Goal: Task Accomplishment & Management: Manage account settings

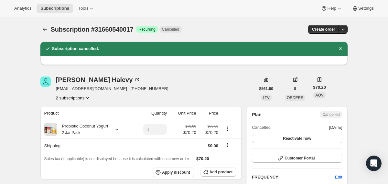
scroll to position [0, 0]
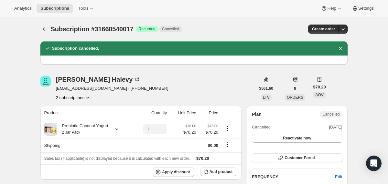
click at [43, 37] on div "Subscription #31660540017. This page is ready Subscription #31660540017 Success…" at bounding box center [193, 29] width 307 height 25
click at [43, 29] on icon "Subscriptions" at bounding box center [45, 29] width 6 height 6
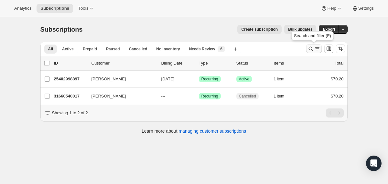
click at [309, 51] on icon "Search and filter results" at bounding box center [311, 49] width 6 height 6
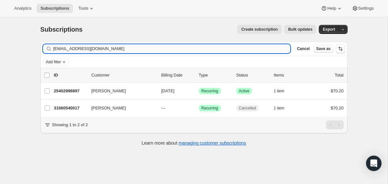
click at [242, 51] on input "[EMAIL_ADDRESS][DOMAIN_NAME]" at bounding box center [172, 48] width 238 height 9
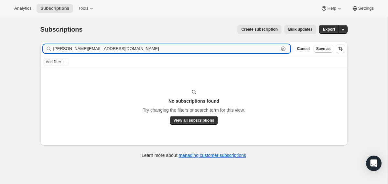
click at [100, 49] on input "[PERSON_NAME][EMAIL_ADDRESS][DOMAIN_NAME]" at bounding box center [166, 48] width 226 height 9
paste input "[EMAIL_ADDRESS]"
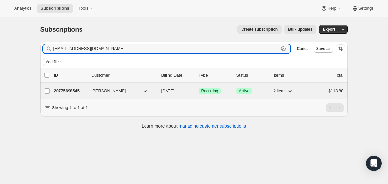
type input "[EMAIL_ADDRESS][DOMAIN_NAME]"
click at [161, 90] on span "[DATE]" at bounding box center [167, 91] width 13 height 5
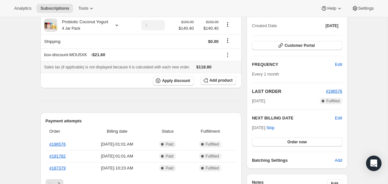
scroll to position [77, 0]
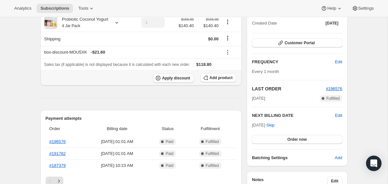
click at [176, 80] on span "Apply discount" at bounding box center [176, 78] width 28 height 5
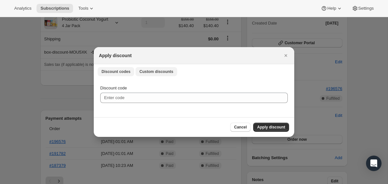
click at [149, 74] on span "Custom discounts" at bounding box center [156, 71] width 34 height 5
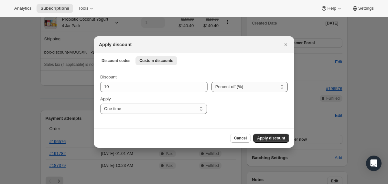
click at [214, 86] on select "Percent off (%) Amount off ($)" at bounding box center [250, 87] width 76 height 10
select select "fixed"
click at [212, 82] on select "Percent off (%) Amount off ($)" at bounding box center [250, 87] width 76 height 10
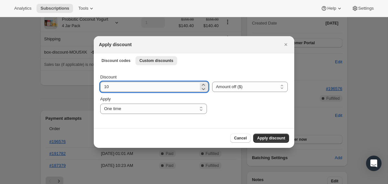
click at [159, 88] on input "10" at bounding box center [149, 87] width 98 height 10
type input "118.8"
click at [158, 113] on select "One time Specify instances... Indefinitely" at bounding box center [153, 109] width 107 height 10
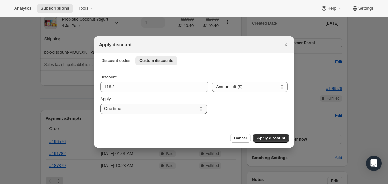
select select "specific"
click at [100, 104] on select "One time Specify instances... Indefinitely" at bounding box center [153, 109] width 107 height 10
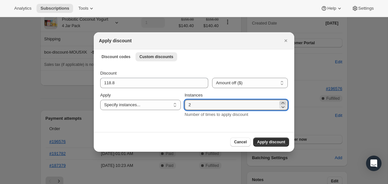
click at [282, 102] on icon ":r219:" at bounding box center [283, 103] width 6 height 6
type input "3"
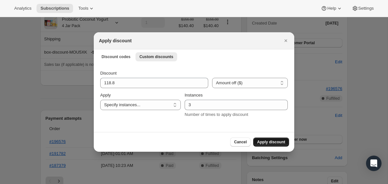
click at [273, 143] on span "Apply discount" at bounding box center [271, 142] width 28 height 5
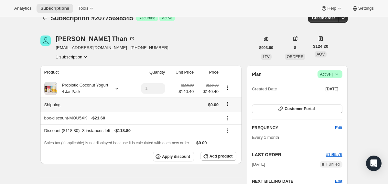
scroll to position [0, 0]
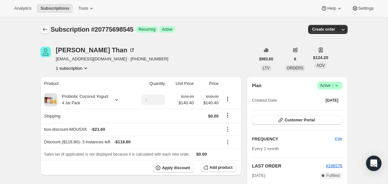
click at [46, 28] on icon "Subscriptions" at bounding box center [45, 29] width 6 height 6
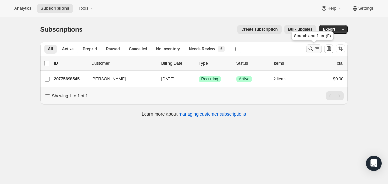
click at [309, 49] on icon "Search and filter results" at bounding box center [311, 49] width 6 height 6
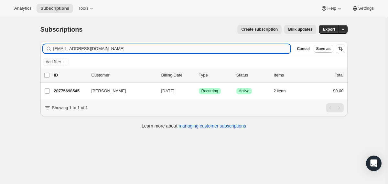
click at [225, 50] on input "[EMAIL_ADDRESS][DOMAIN_NAME]" at bounding box center [172, 48] width 238 height 9
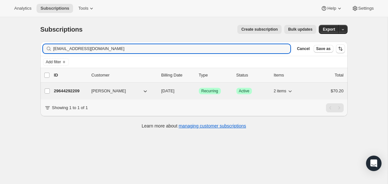
type input "[EMAIL_ADDRESS][DOMAIN_NAME]"
click at [160, 90] on div "29644292209 [PERSON_NAME] [DATE] Success Recurring Success Active 2 items $70.20" at bounding box center [199, 91] width 290 height 9
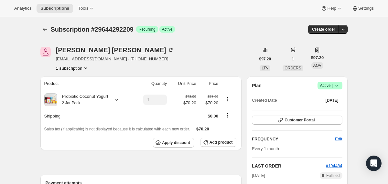
click at [337, 83] on icon at bounding box center [337, 86] width 6 height 6
click at [334, 109] on span "Cancel subscription" at bounding box center [327, 109] width 37 height 5
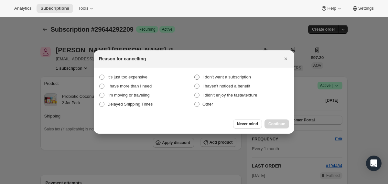
click at [248, 80] on span "I don't want a subscription" at bounding box center [227, 77] width 49 height 5
click at [195, 75] on subscription "I don't want a subscription" at bounding box center [194, 75] width 0 height 0
radio subscription "true"
click at [280, 125] on span "Continue" at bounding box center [277, 124] width 17 height 5
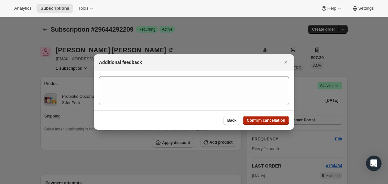
click at [278, 121] on span "Confirm cancellation" at bounding box center [266, 120] width 39 height 5
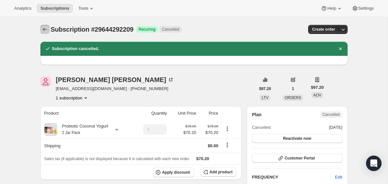
click at [46, 30] on icon "Subscriptions" at bounding box center [45, 29] width 6 height 6
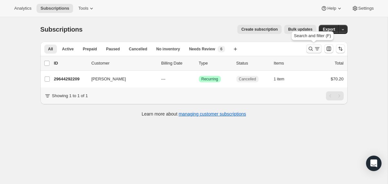
click at [309, 52] on icon "Search and filter results" at bounding box center [311, 49] width 6 height 6
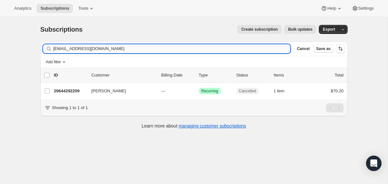
click at [260, 50] on input "[EMAIL_ADDRESS][DOMAIN_NAME]" at bounding box center [172, 48] width 238 height 9
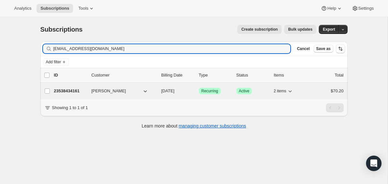
type input "[EMAIL_ADDRESS][DOMAIN_NAME]"
click at [160, 91] on div "23538434161 [PERSON_NAME] [DATE] Success Recurring Success Active 2 items $70.20" at bounding box center [199, 91] width 290 height 9
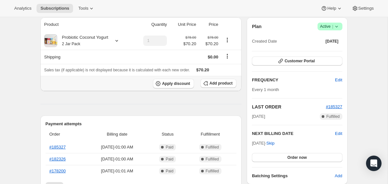
scroll to position [65, 0]
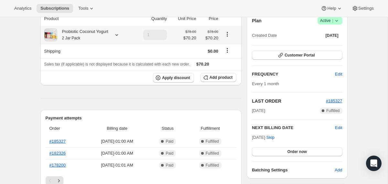
click at [106, 33] on div "Probiotic Coconut Yogurt 2 Jar Pack" at bounding box center [82, 34] width 51 height 13
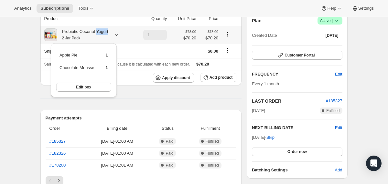
click at [106, 33] on div "Probiotic Coconut Yogurt 2 Jar Pack" at bounding box center [82, 34] width 51 height 13
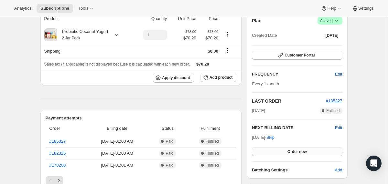
click at [275, 151] on button "Order now" at bounding box center [297, 152] width 90 height 9
click at [275, 151] on button "Click to confirm" at bounding box center [297, 152] width 90 height 9
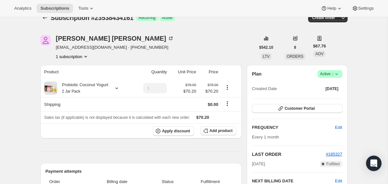
scroll to position [0, 0]
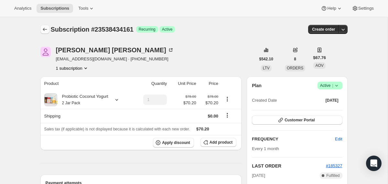
click at [45, 30] on icon "Subscriptions" at bounding box center [45, 29] width 6 height 6
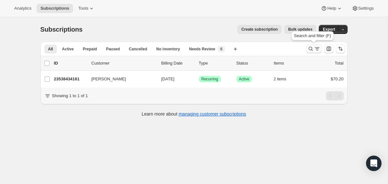
click at [310, 51] on icon "Search and filter results" at bounding box center [311, 49] width 6 height 6
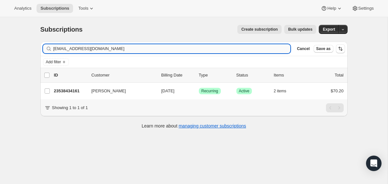
click at [252, 49] on input "[EMAIL_ADDRESS][DOMAIN_NAME]" at bounding box center [172, 48] width 238 height 9
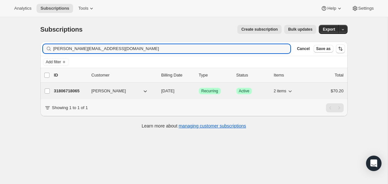
type input "[PERSON_NAME][EMAIL_ADDRESS][DOMAIN_NAME]"
click at [160, 91] on div "31806718065 [PERSON_NAME] [DATE] Success Recurring Success Active 2 items $70.20" at bounding box center [199, 91] width 290 height 9
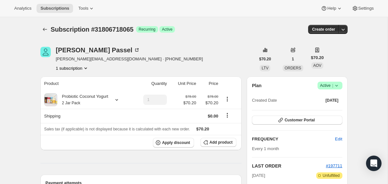
click at [338, 84] on icon at bounding box center [337, 86] width 6 height 6
click at [330, 109] on span "Cancel subscription" at bounding box center [327, 109] width 37 height 5
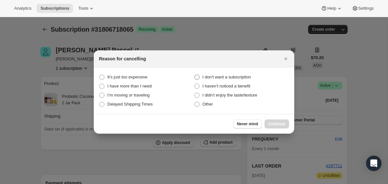
click at [238, 75] on span "I don't want a subscription" at bounding box center [227, 77] width 49 height 5
click at [195, 75] on subscription "I don't want a subscription" at bounding box center [194, 75] width 0 height 0
radio subscription "true"
click at [269, 121] on button "Continue" at bounding box center [277, 124] width 25 height 9
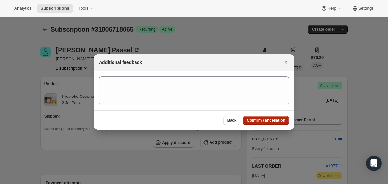
click at [269, 121] on span "Confirm cancellation" at bounding box center [266, 120] width 39 height 5
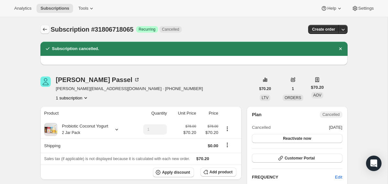
click at [44, 31] on icon "Subscriptions" at bounding box center [45, 29] width 4 height 3
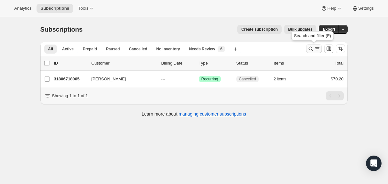
click at [310, 51] on icon "Search and filter results" at bounding box center [311, 49] width 6 height 6
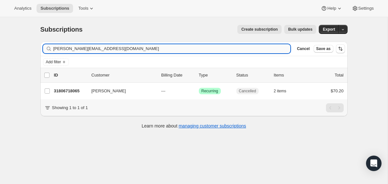
click at [246, 48] on input "[PERSON_NAME][EMAIL_ADDRESS][DOMAIN_NAME]" at bounding box center [172, 48] width 238 height 9
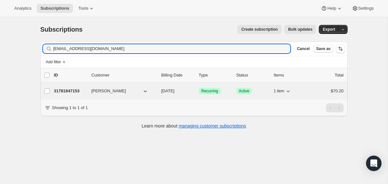
type input "[EMAIL_ADDRESS][DOMAIN_NAME]"
click at [159, 91] on div "31781847153 [PERSON_NAME] [DATE] Success Recurring Success Active 1 item $70.20" at bounding box center [199, 91] width 290 height 9
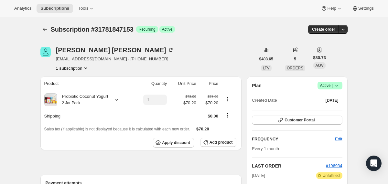
click at [339, 84] on icon at bounding box center [337, 86] width 6 height 6
click at [325, 111] on span "Cancel subscription" at bounding box center [327, 109] width 37 height 5
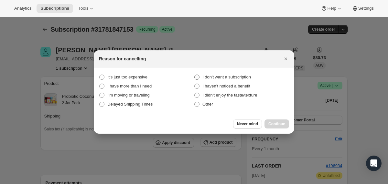
click at [246, 76] on span "I don't want a subscription" at bounding box center [227, 77] width 49 height 5
click at [195, 75] on subscription "I don't want a subscription" at bounding box center [194, 75] width 0 height 0
radio subscription "true"
click at [277, 125] on span "Continue" at bounding box center [277, 124] width 17 height 5
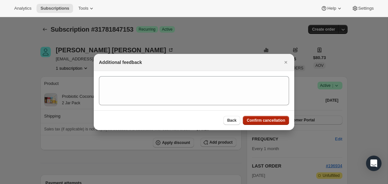
click at [275, 119] on span "Confirm cancellation" at bounding box center [266, 120] width 39 height 5
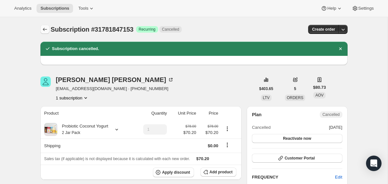
click at [45, 29] on icon "Subscriptions" at bounding box center [45, 29] width 6 height 6
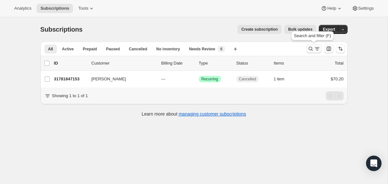
click at [310, 47] on icon "Search and filter results" at bounding box center [311, 49] width 6 height 6
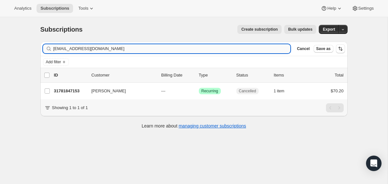
click at [252, 46] on input "[EMAIL_ADDRESS][DOMAIN_NAME]" at bounding box center [172, 48] width 238 height 9
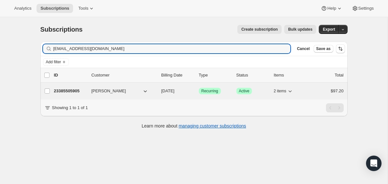
type input "[EMAIL_ADDRESS][DOMAIN_NAME]"
click at [159, 93] on div "23385505905 [PERSON_NAME] [DATE] Success Recurring Success Active 2 items $97.20" at bounding box center [199, 91] width 290 height 9
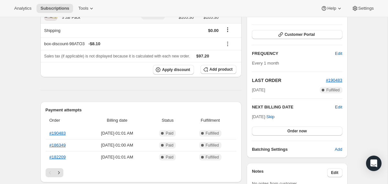
scroll to position [87, 0]
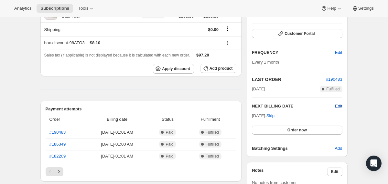
click at [338, 104] on span "Edit" at bounding box center [338, 106] width 7 height 6
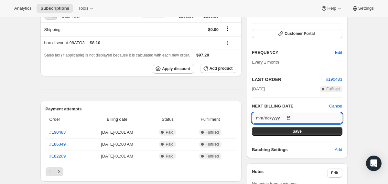
click at [293, 117] on input "[DATE]" at bounding box center [297, 118] width 90 height 11
type input "[DATE]"
click at [291, 118] on input "[DATE]" at bounding box center [297, 118] width 90 height 11
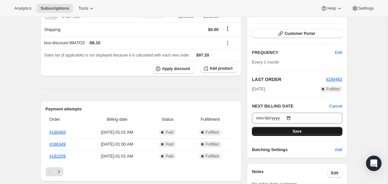
click at [282, 134] on button "Save" at bounding box center [297, 131] width 90 height 9
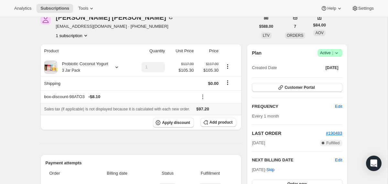
scroll to position [57, 0]
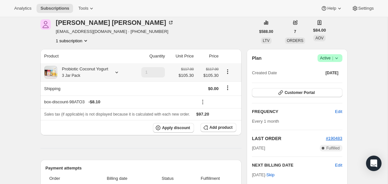
click at [79, 79] on th "Probiotic Coconut Yogurt 3 Jar Pack" at bounding box center [85, 72] width 91 height 18
click at [79, 74] on small "3 Jar Pack" at bounding box center [71, 75] width 18 height 5
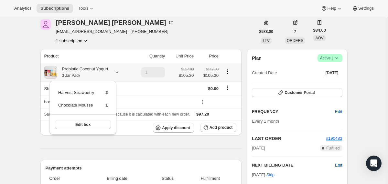
click at [79, 74] on small "3 Jar Pack" at bounding box center [71, 75] width 18 height 5
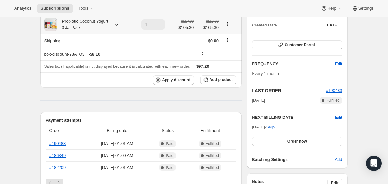
scroll to position [105, 0]
click at [339, 116] on span "Edit" at bounding box center [338, 117] width 7 height 6
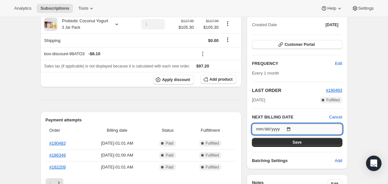
click at [292, 129] on input "[DATE]" at bounding box center [297, 129] width 90 height 11
type input "[DATE]"
click at [288, 128] on input "[DATE]" at bounding box center [297, 129] width 90 height 11
click at [292, 128] on input "[DATE]" at bounding box center [297, 129] width 90 height 11
click at [279, 146] on button "Save" at bounding box center [297, 142] width 90 height 9
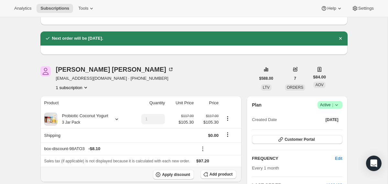
scroll to position [39, 0]
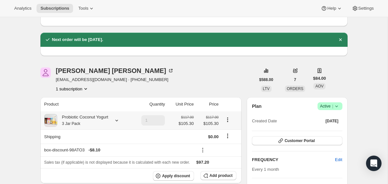
click at [96, 122] on div "Probiotic Coconut Yogurt 3 Jar Pack" at bounding box center [82, 120] width 51 height 13
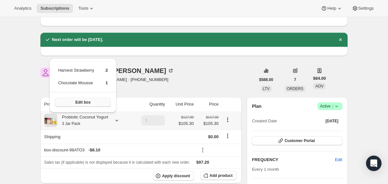
click at [90, 101] on span "Edit box" at bounding box center [82, 102] width 15 height 5
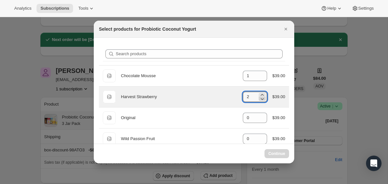
click at [263, 99] on icon ":r3dl:" at bounding box center [262, 99] width 6 height 6
type input "2"
select select "gid://shopify/ProductVariant/40210939609201"
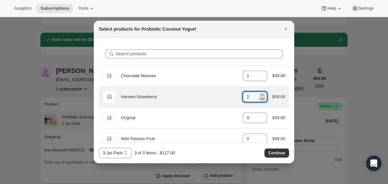
click at [261, 98] on icon ":r3dl:" at bounding box center [262, 99] width 6 height 6
type input "1"
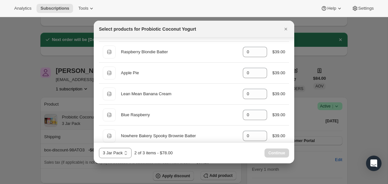
scroll to position [164, 0]
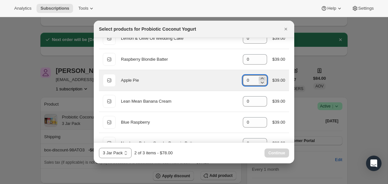
click at [261, 78] on icon ":r3dl:" at bounding box center [262, 79] width 3 height 2
type input "1"
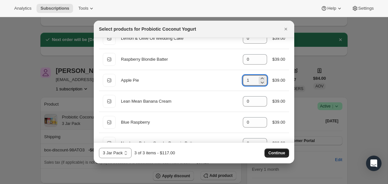
click at [273, 152] on span "Continue" at bounding box center [277, 153] width 17 height 5
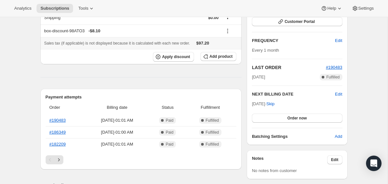
scroll to position [125, 0]
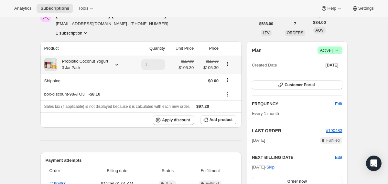
click at [95, 65] on div "Probiotic Coconut Yogurt 3 Jar Pack" at bounding box center [82, 64] width 51 height 13
